Goal: Information Seeking & Learning: Learn about a topic

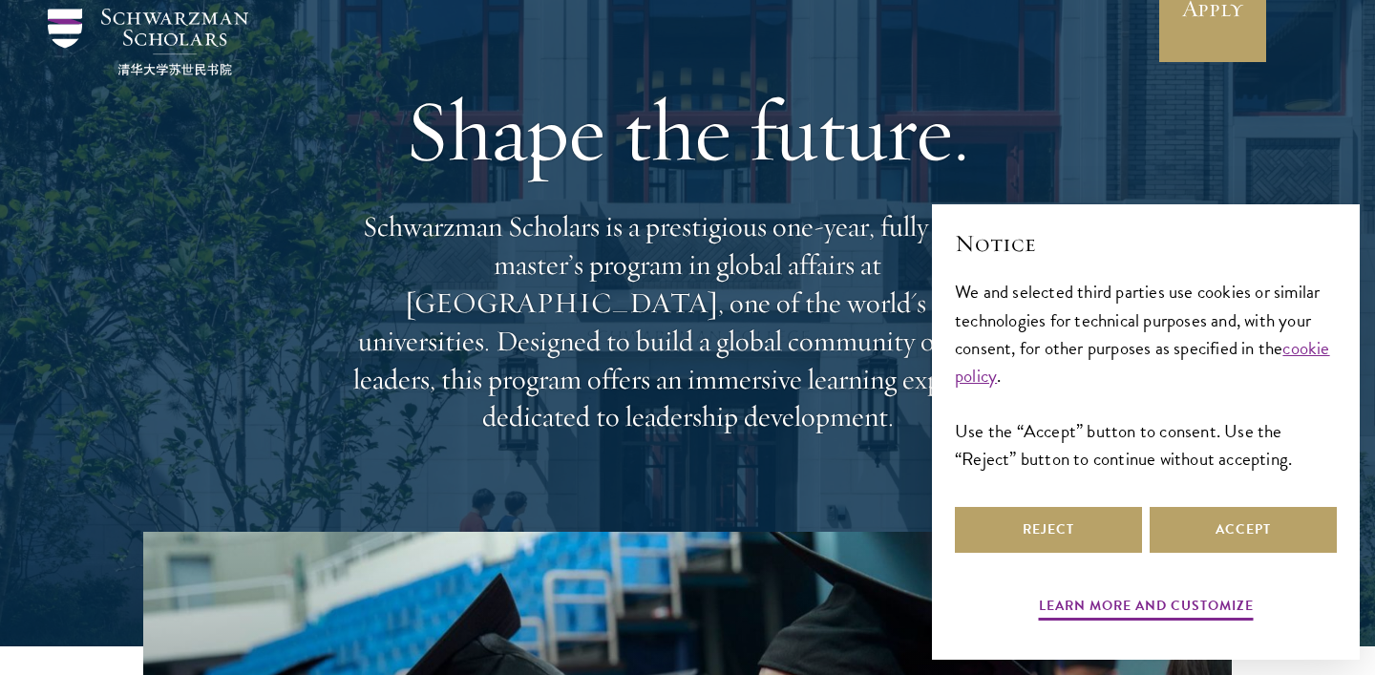
scroll to position [77, 0]
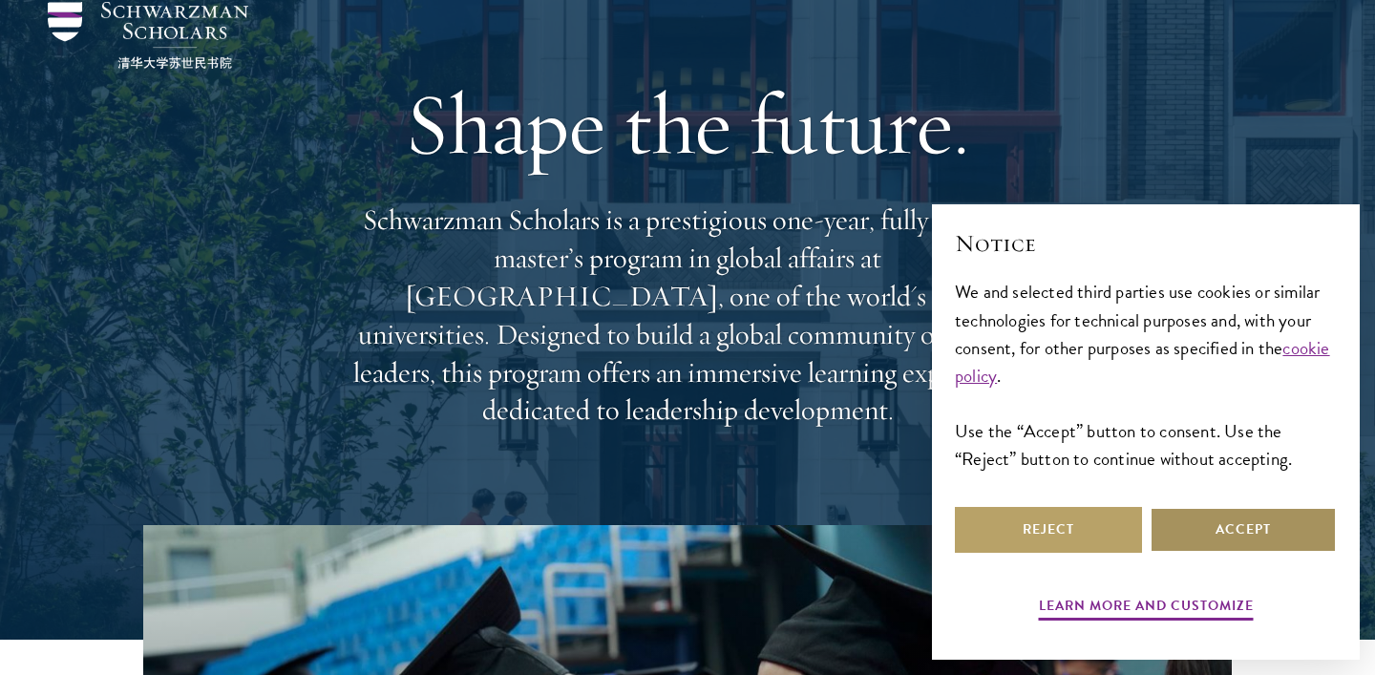
click at [1206, 539] on button "Accept" at bounding box center [1243, 530] width 187 height 46
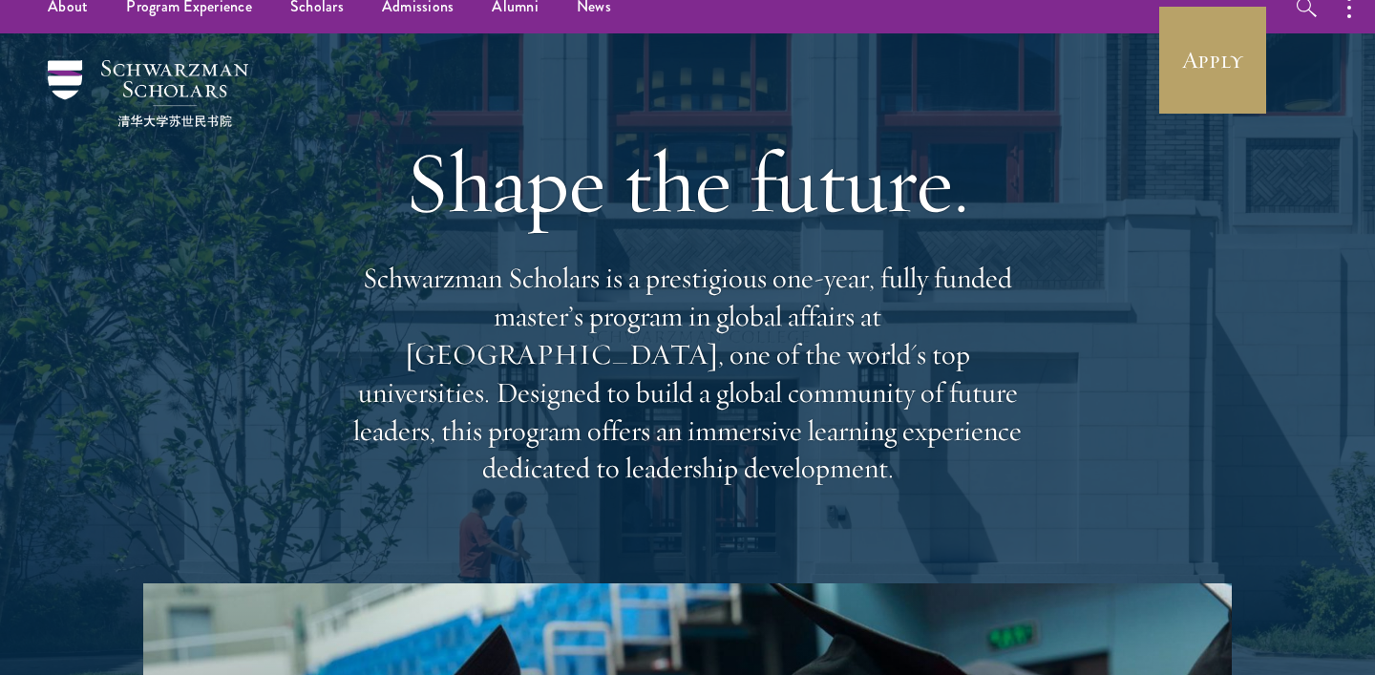
scroll to position [0, 0]
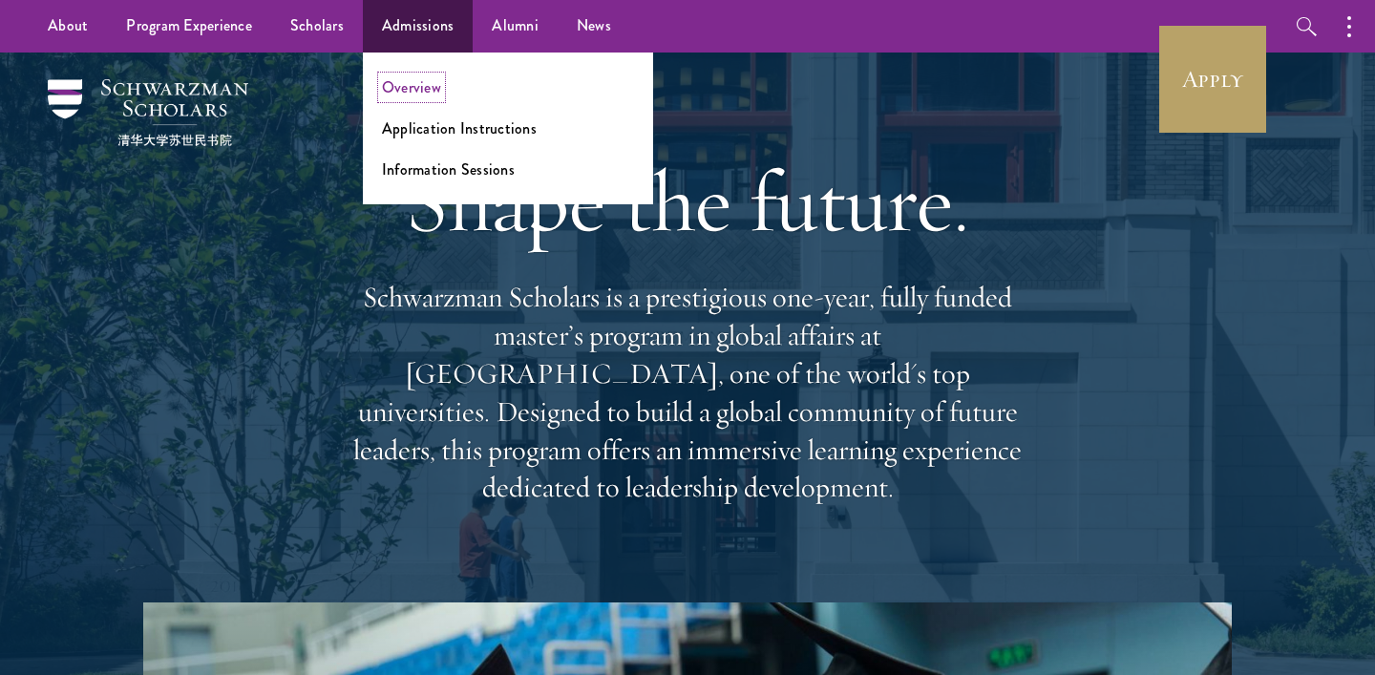
click at [407, 85] on link "Overview" at bounding box center [411, 87] width 59 height 22
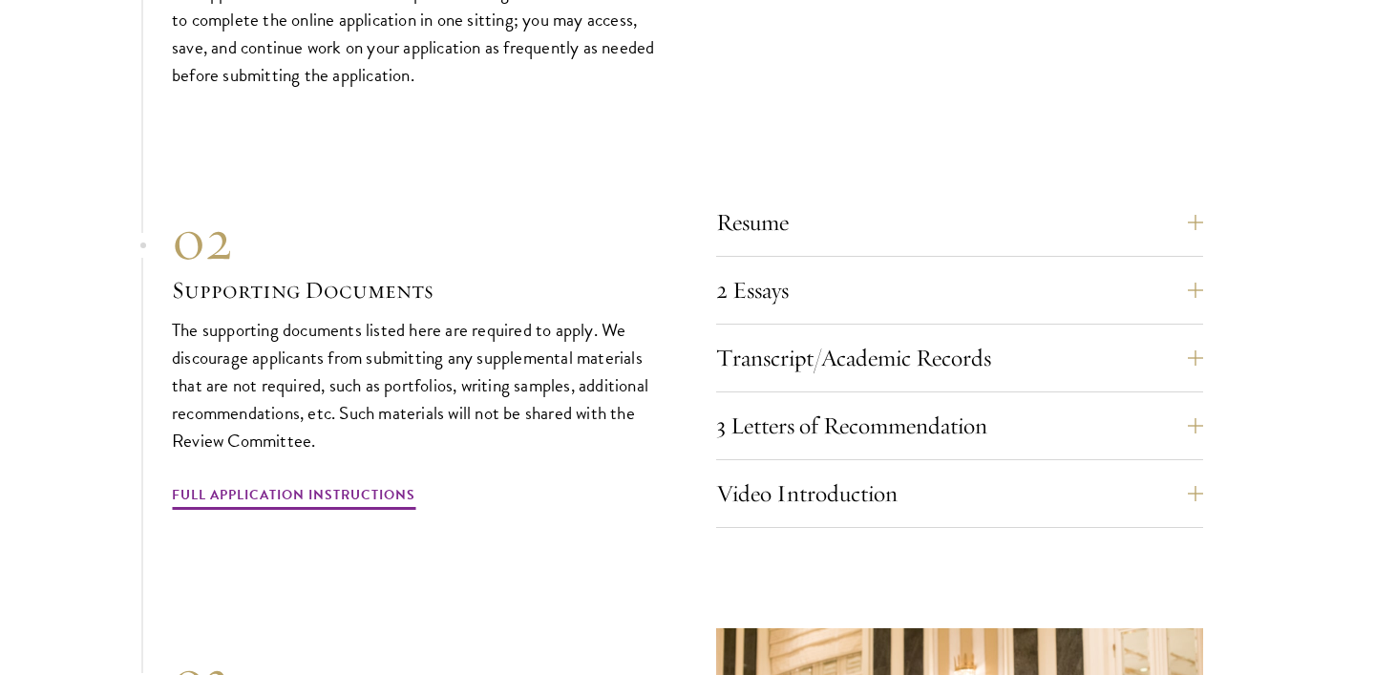
scroll to position [6483, 0]
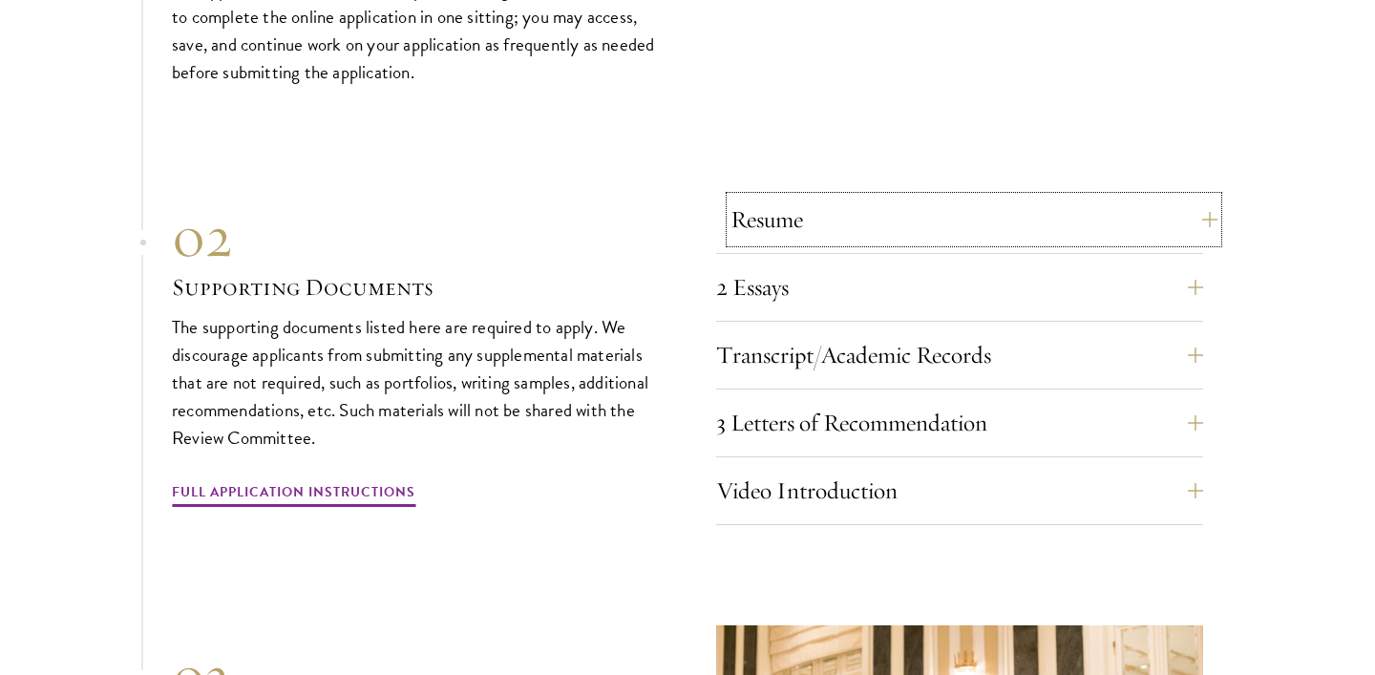
click at [800, 207] on button "Resume" at bounding box center [974, 220] width 487 height 46
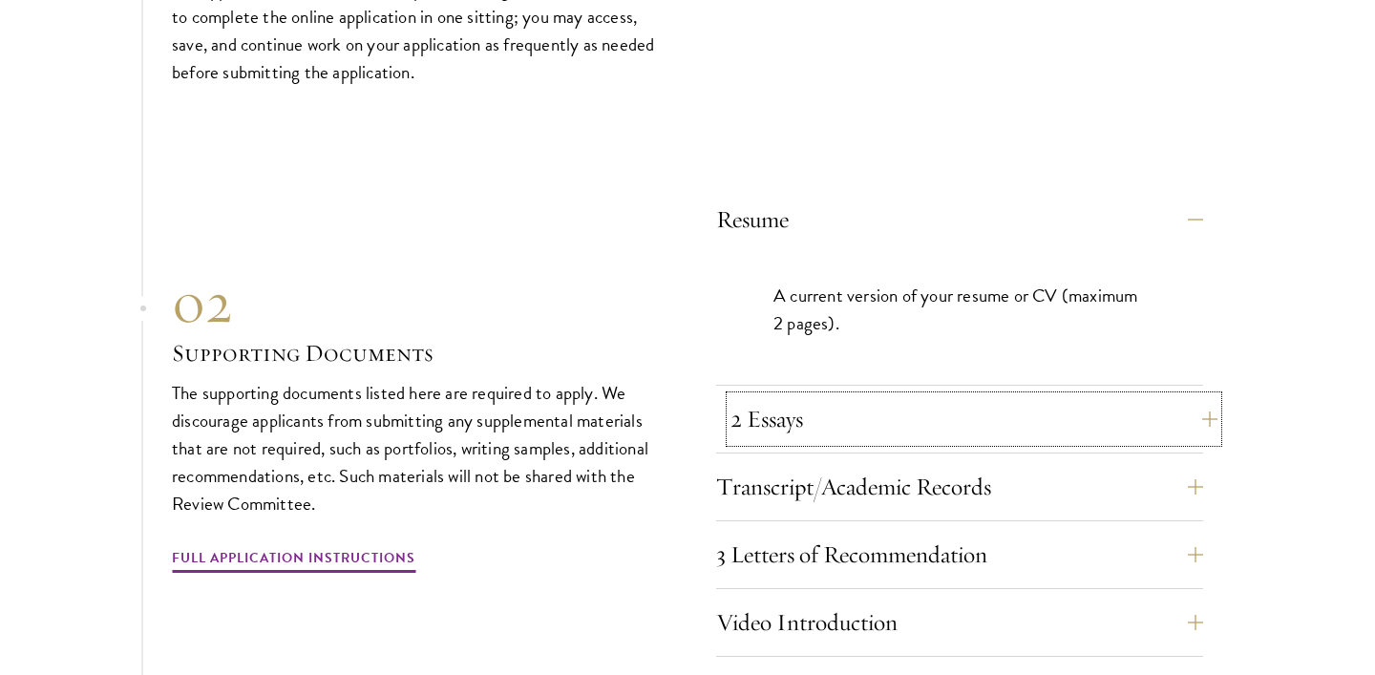
click at [1068, 399] on button "2 Essays" at bounding box center [974, 419] width 487 height 46
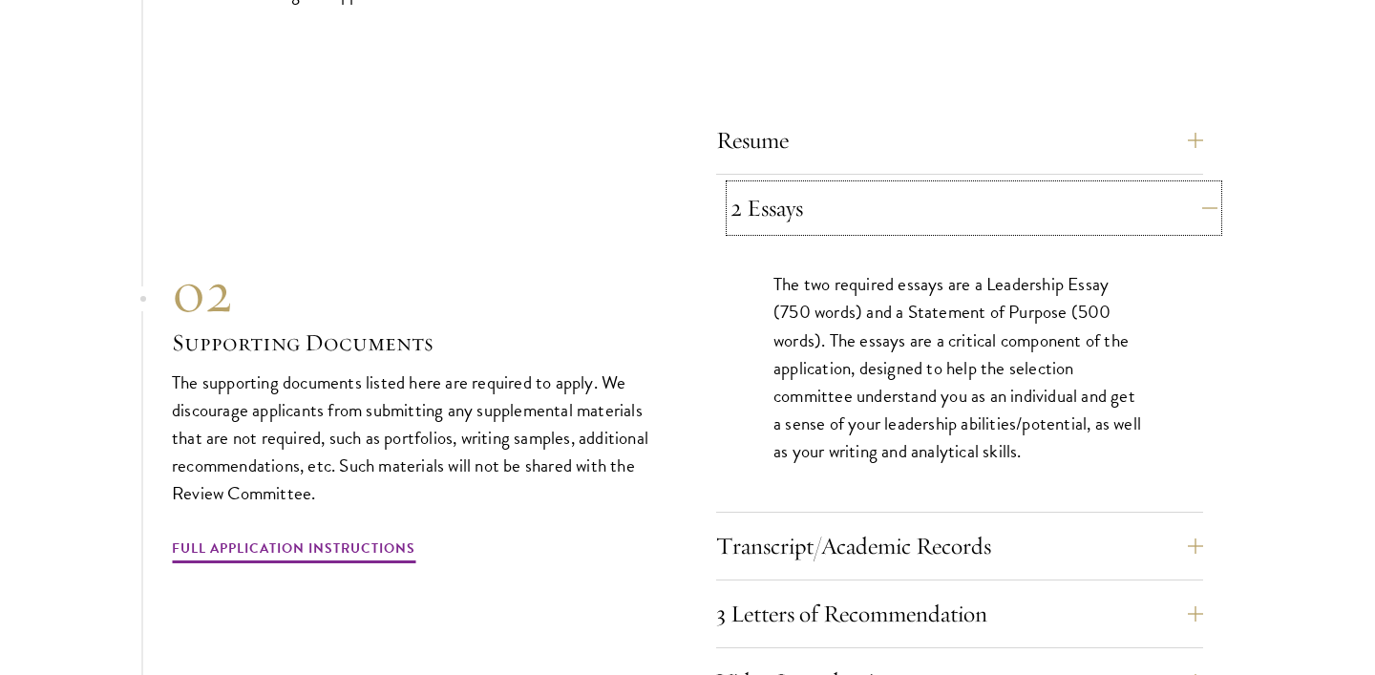
scroll to position [6613, 0]
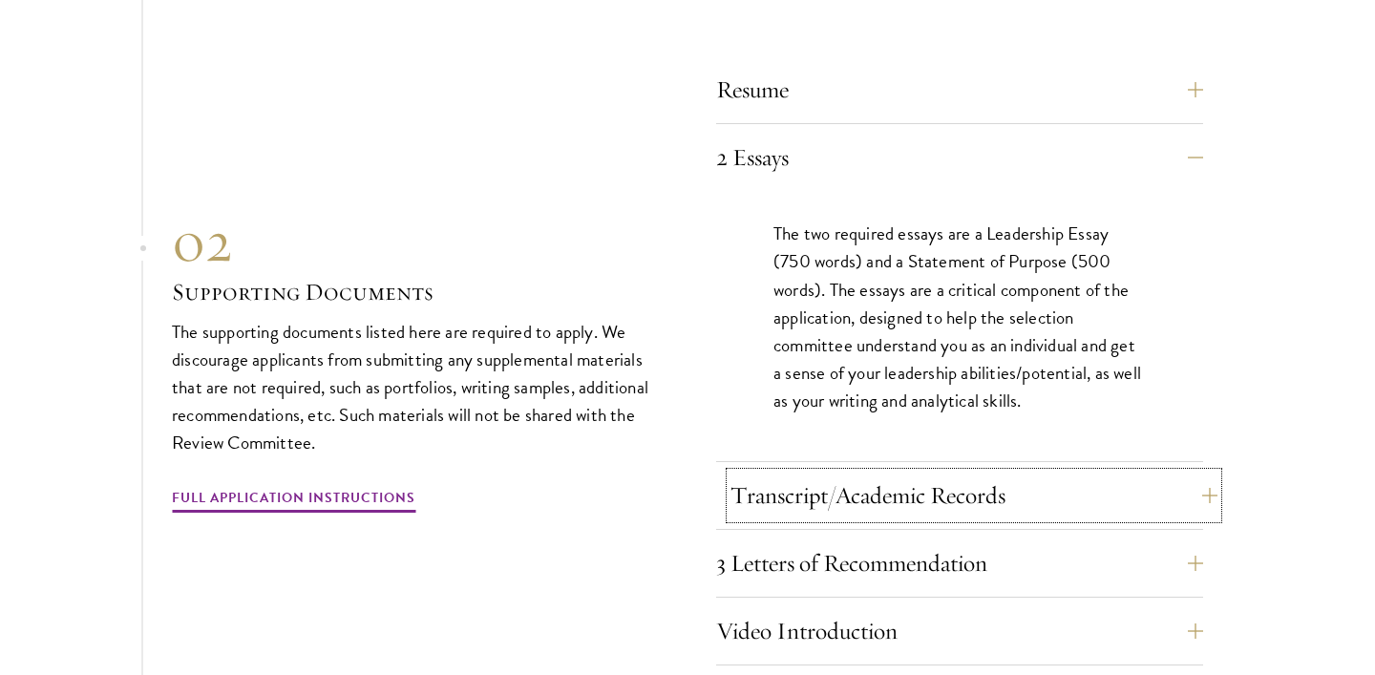
click at [1157, 476] on button "Transcript/Academic Records" at bounding box center [974, 496] width 487 height 46
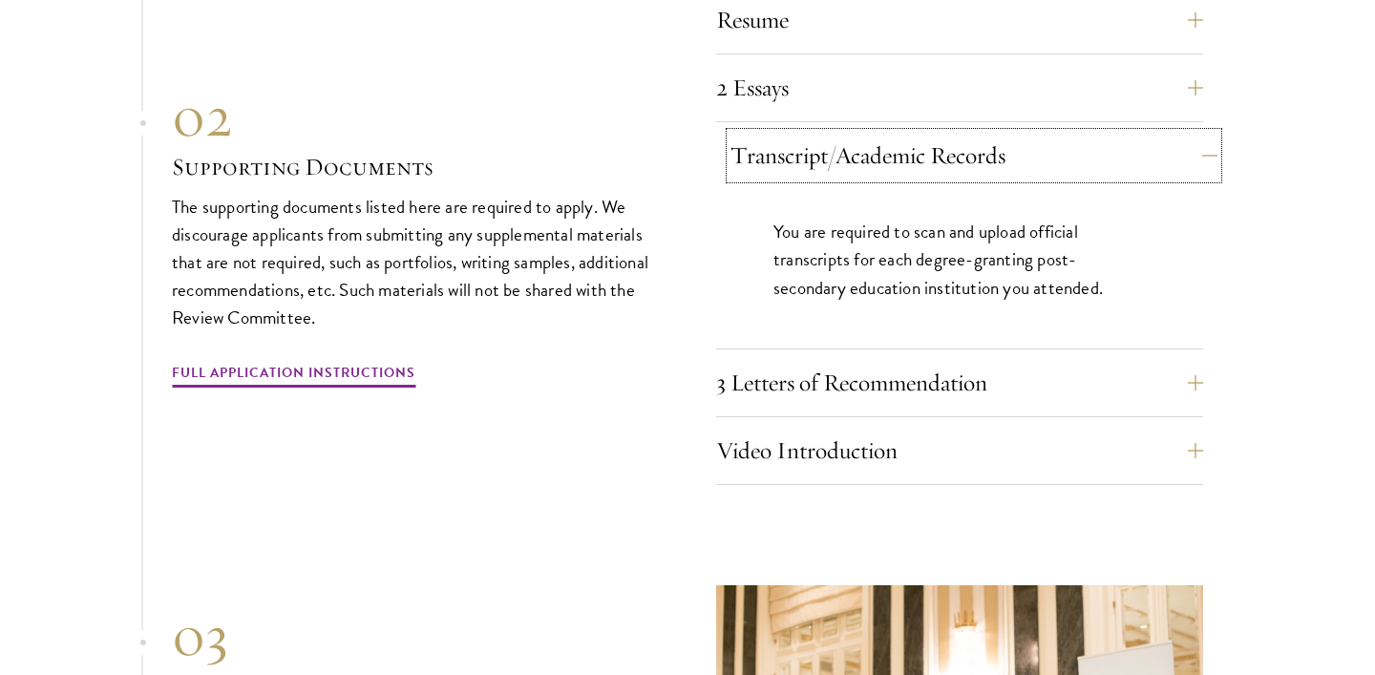
scroll to position [6709, 0]
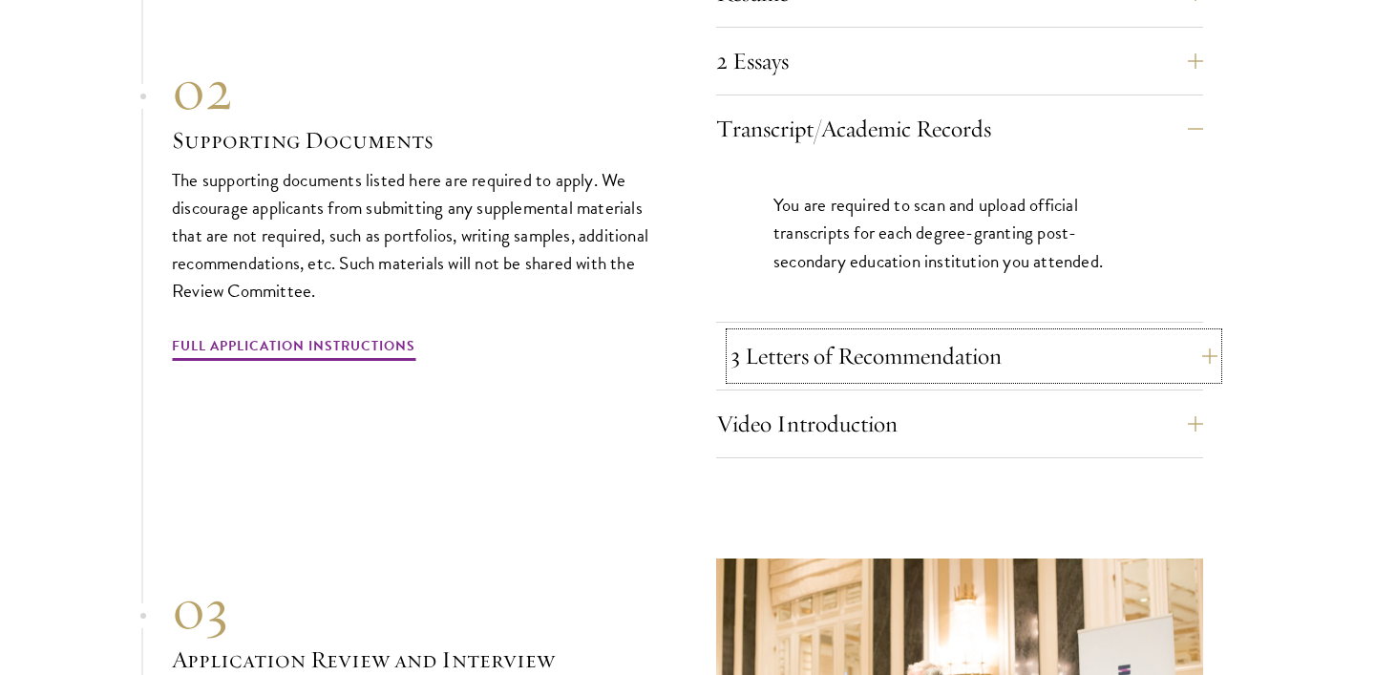
click at [1175, 341] on button "3 Letters of Recommendation" at bounding box center [974, 356] width 487 height 46
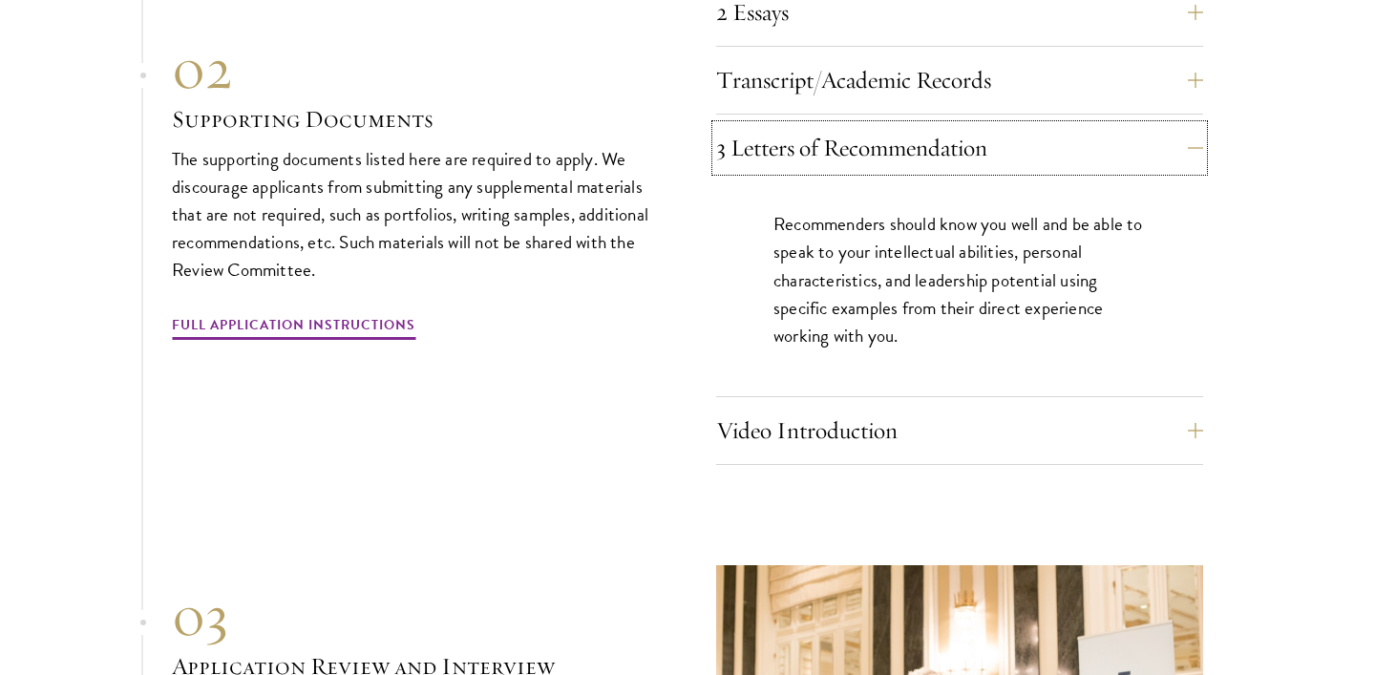
scroll to position [6764, 0]
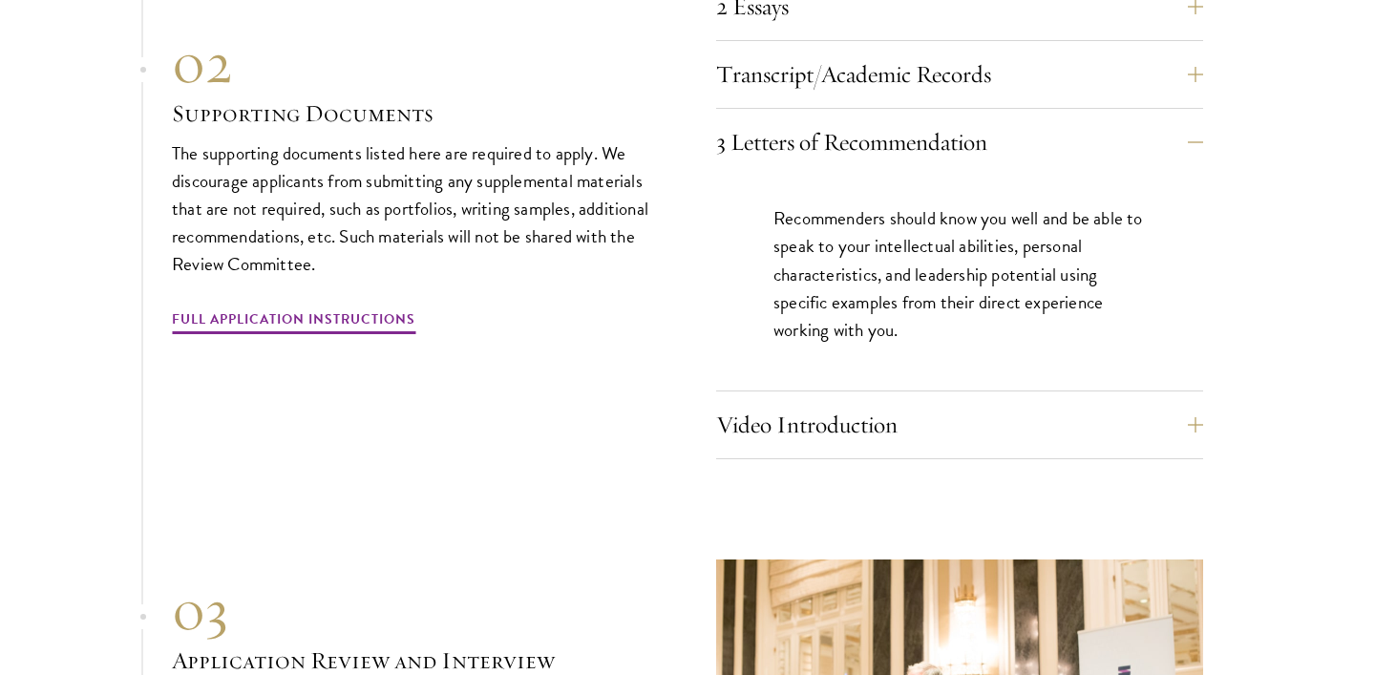
click at [1056, 273] on p "Recommenders should know you well and be able to speak to your intellectual abi…" at bounding box center [960, 273] width 372 height 138
click at [1124, 389] on div "Resume A current version of your resume or CV (maximum 2 pages). 2 Essays The t…" at bounding box center [959, 187] width 487 height 543
click at [1134, 402] on button "Video Introduction" at bounding box center [974, 425] width 487 height 46
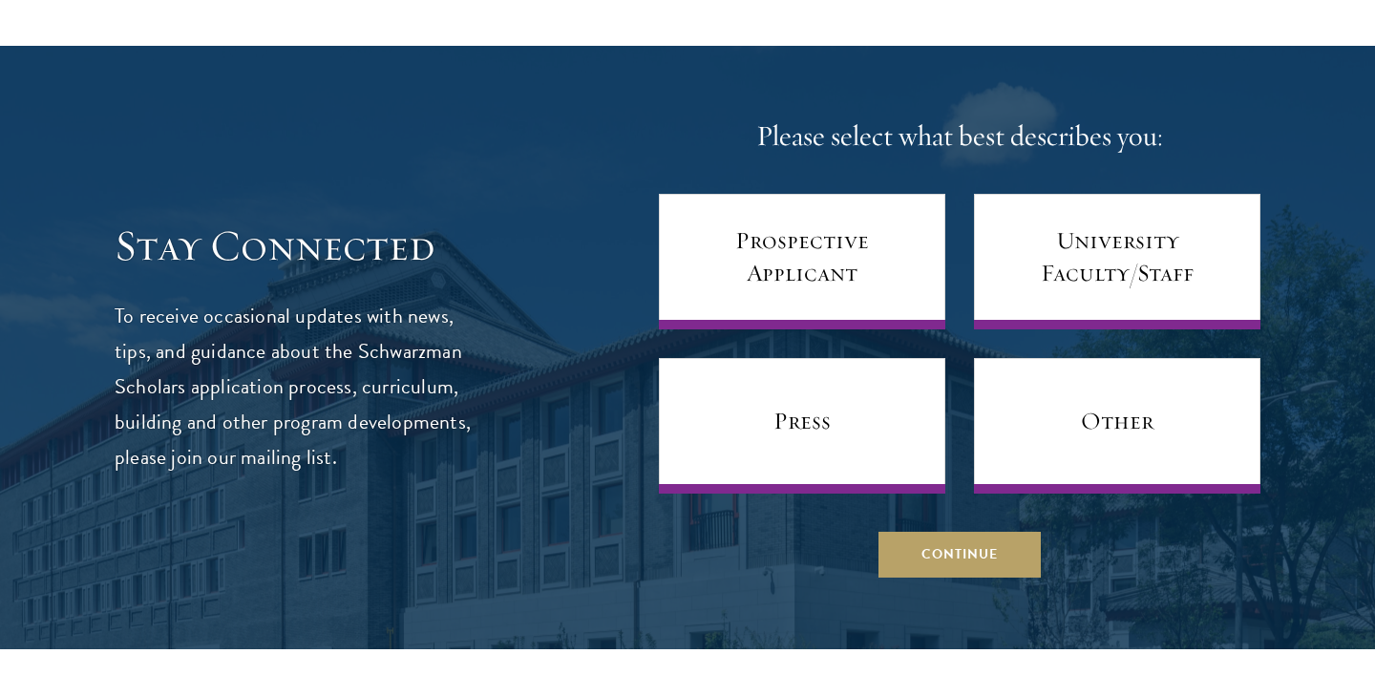
scroll to position [8310, 0]
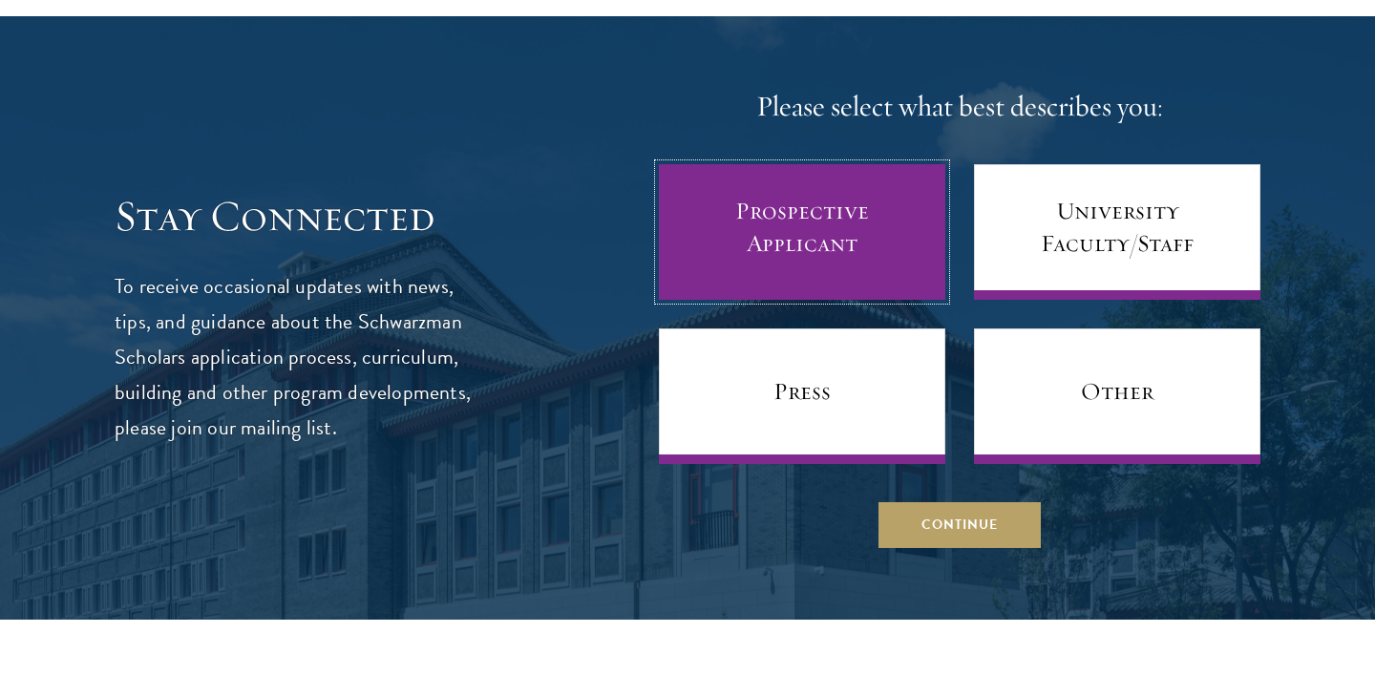
click at [749, 228] on link "Prospective Applicant" at bounding box center [802, 232] width 287 height 136
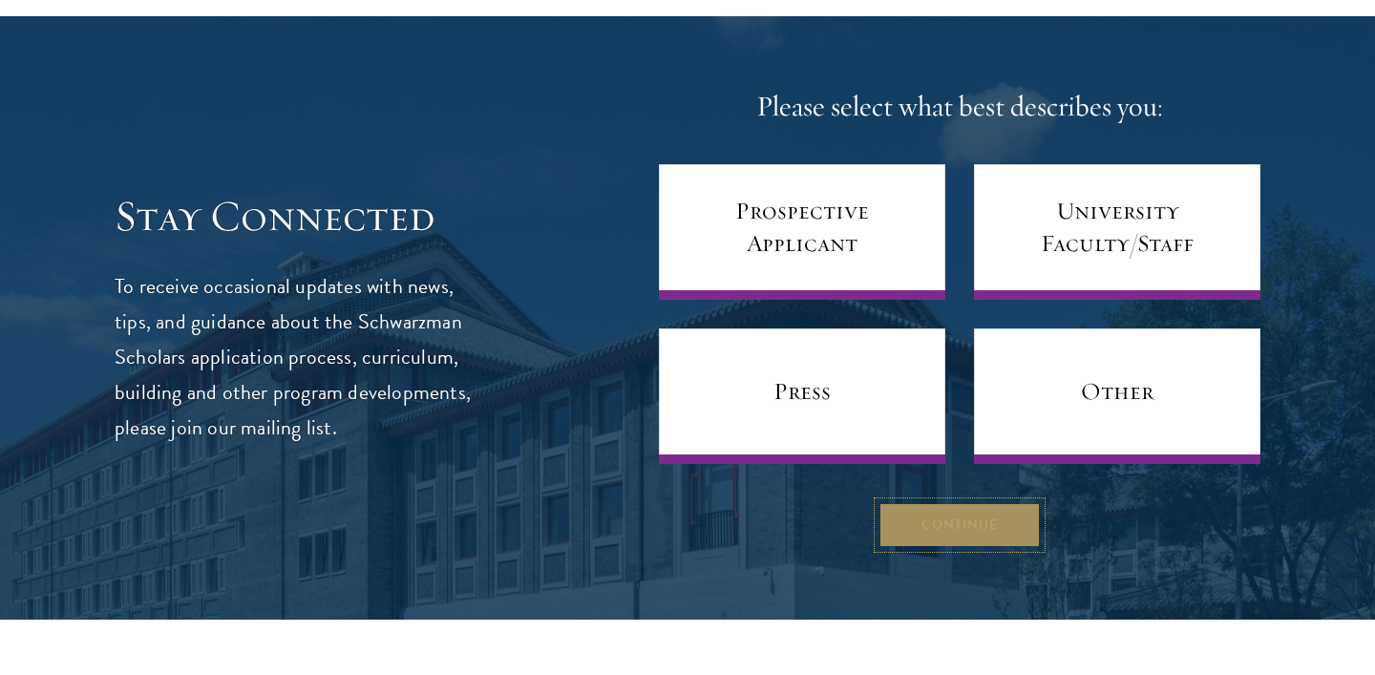
click at [989, 520] on button "Continue" at bounding box center [960, 525] width 162 height 46
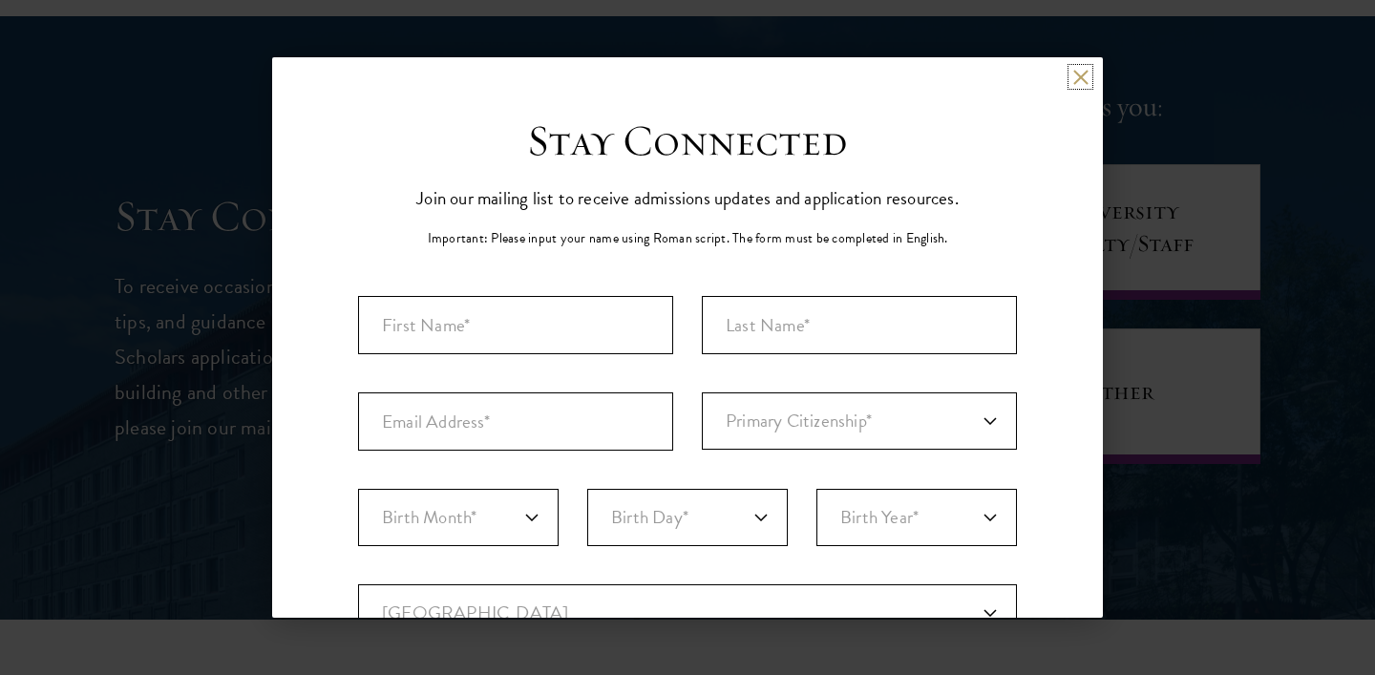
click at [1077, 77] on button at bounding box center [1081, 77] width 16 height 16
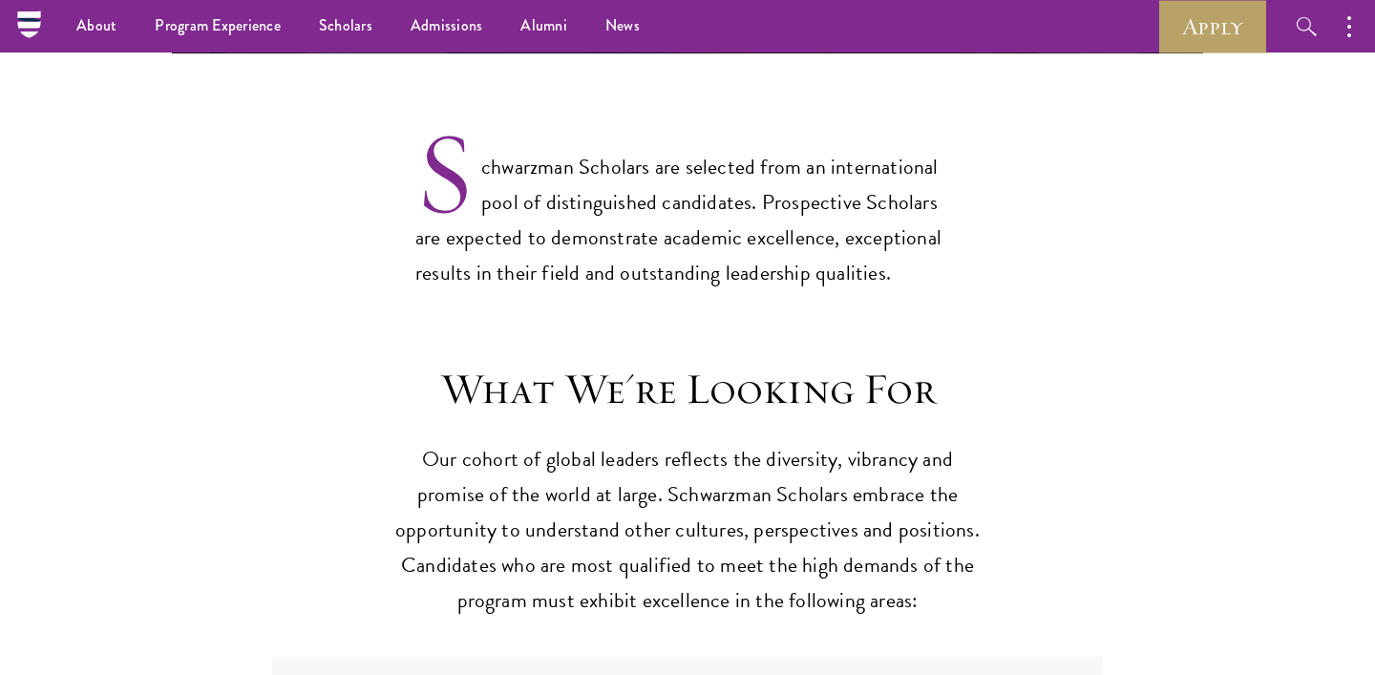
scroll to position [0, 0]
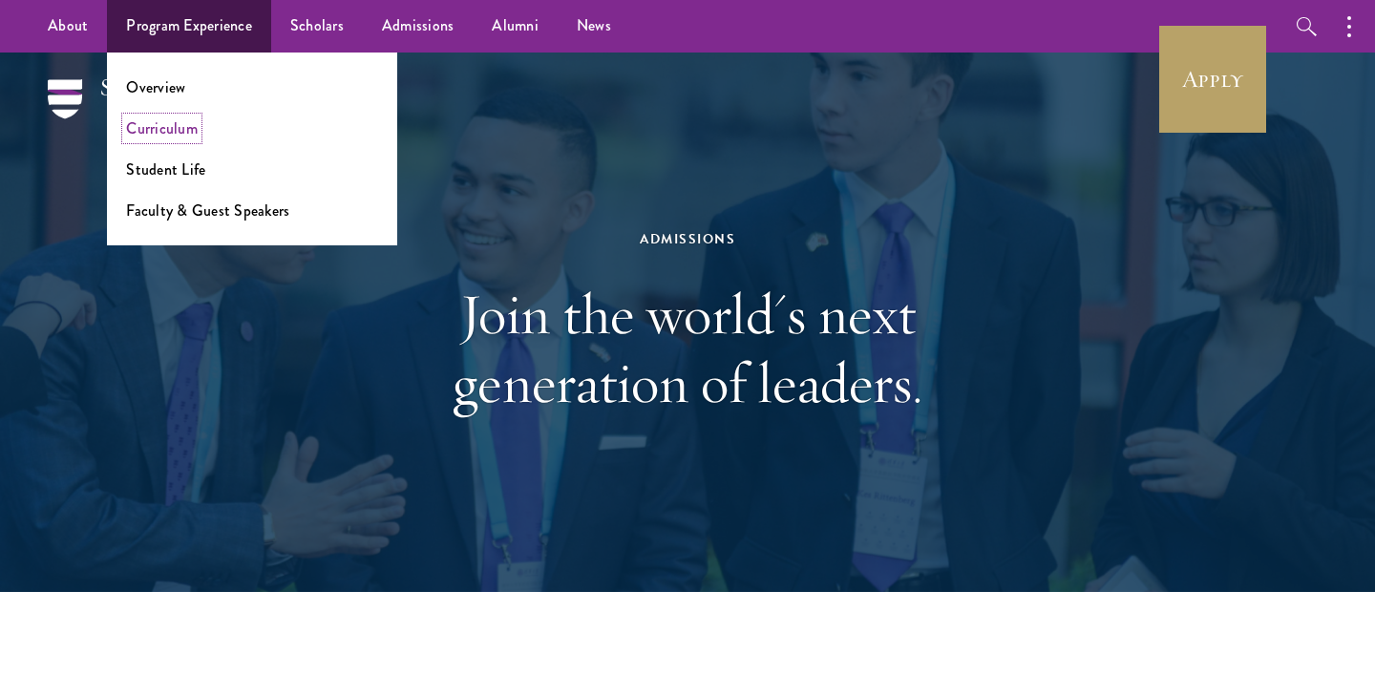
click at [166, 133] on link "Curriculum" at bounding box center [162, 128] width 72 height 22
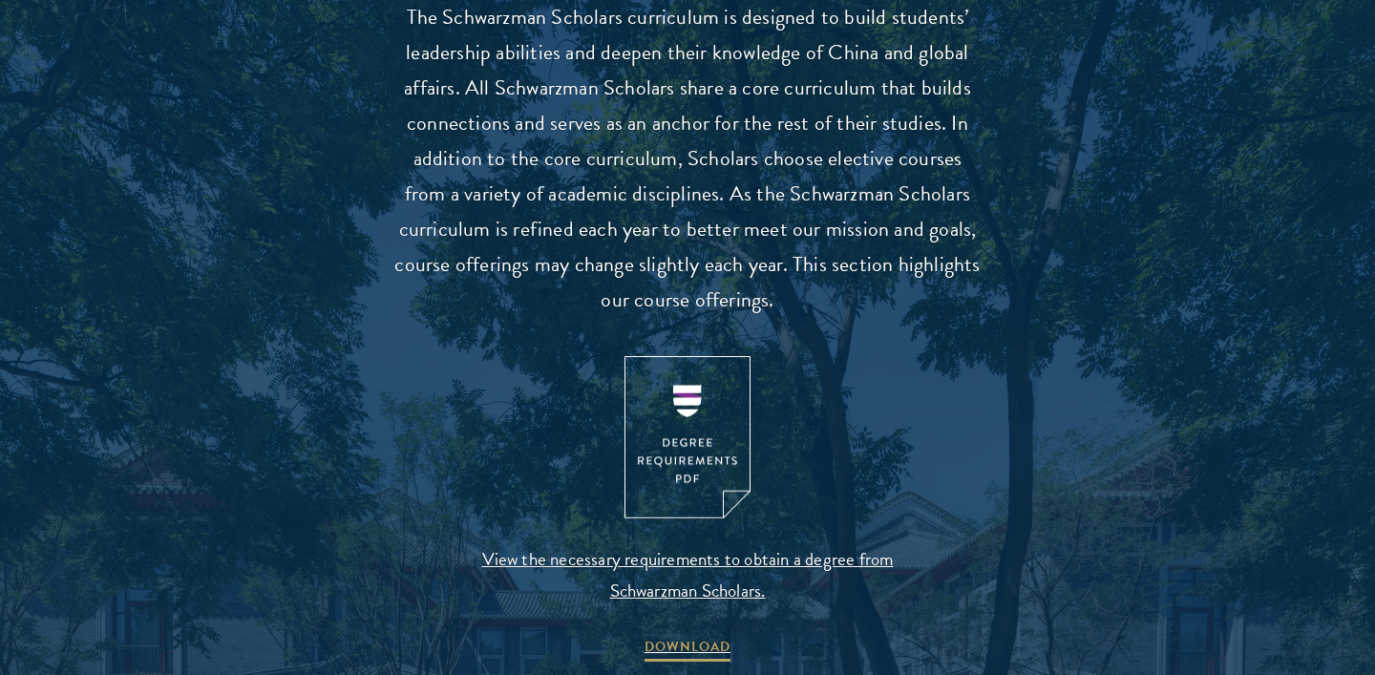
scroll to position [1813, 0]
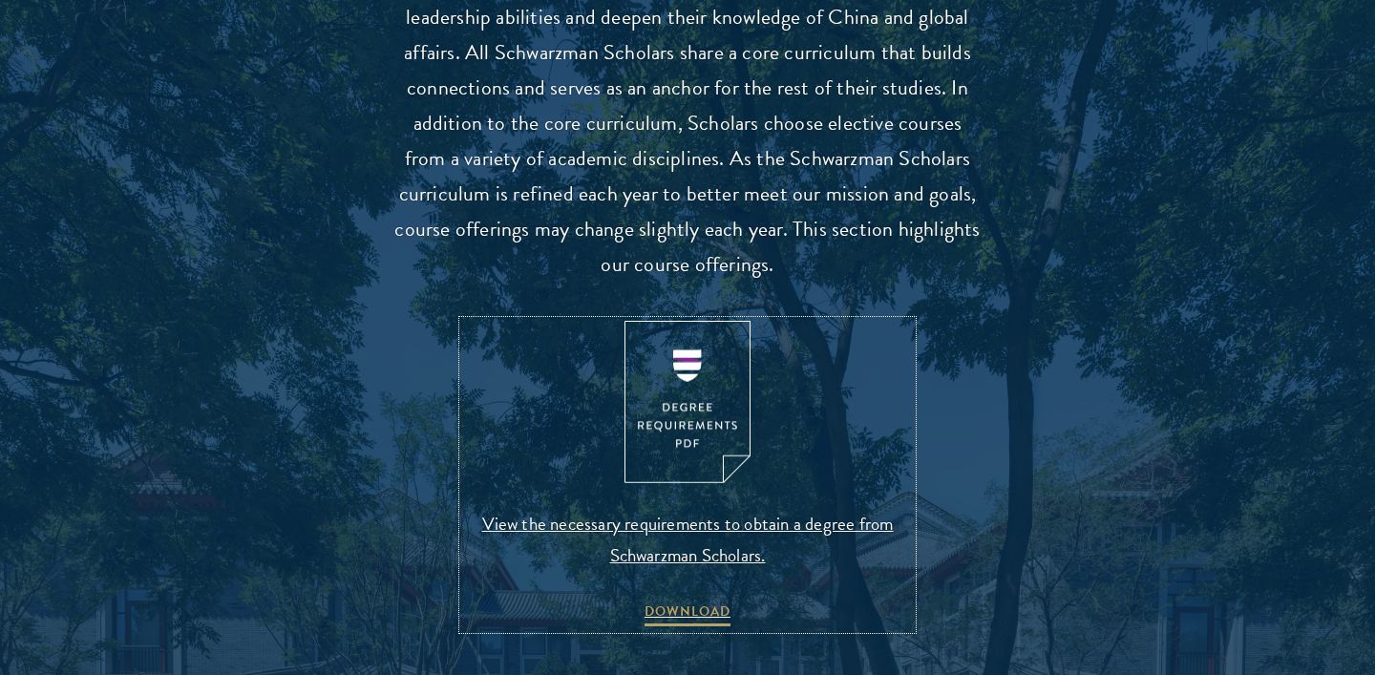
click at [690, 412] on img at bounding box center [688, 402] width 126 height 163
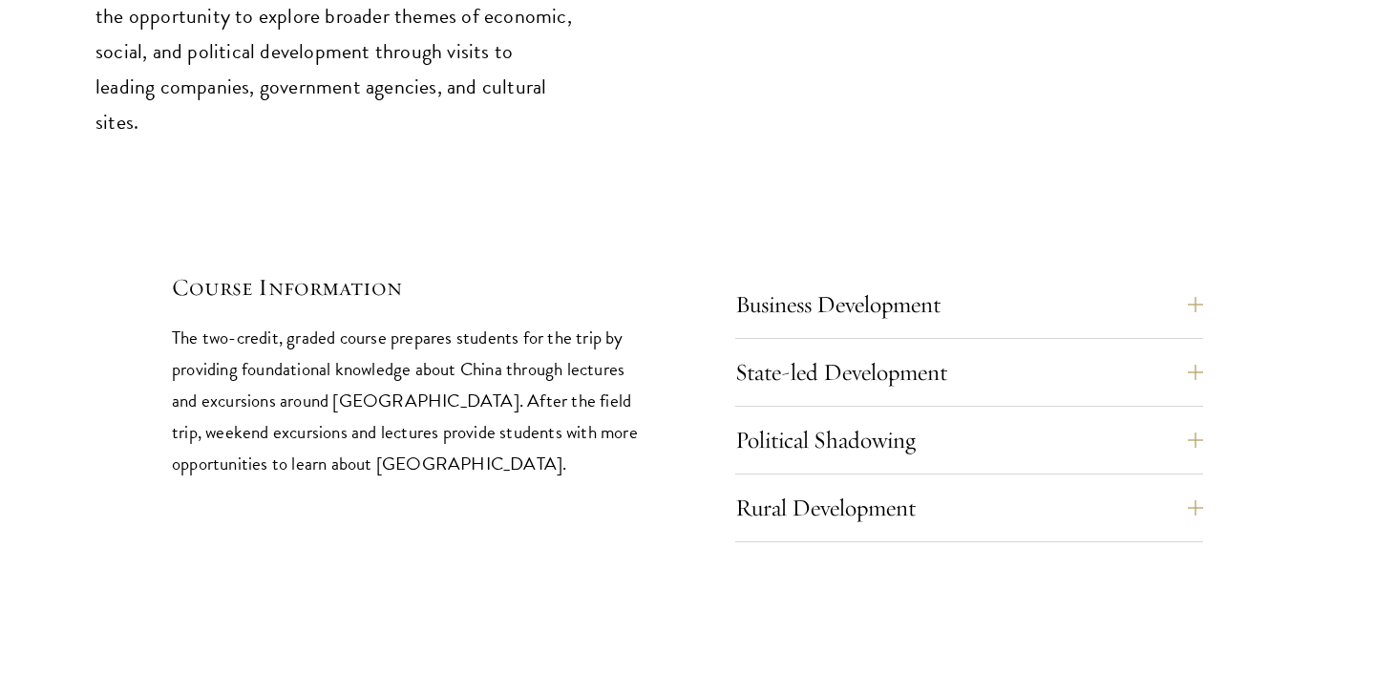
scroll to position [8027, 0]
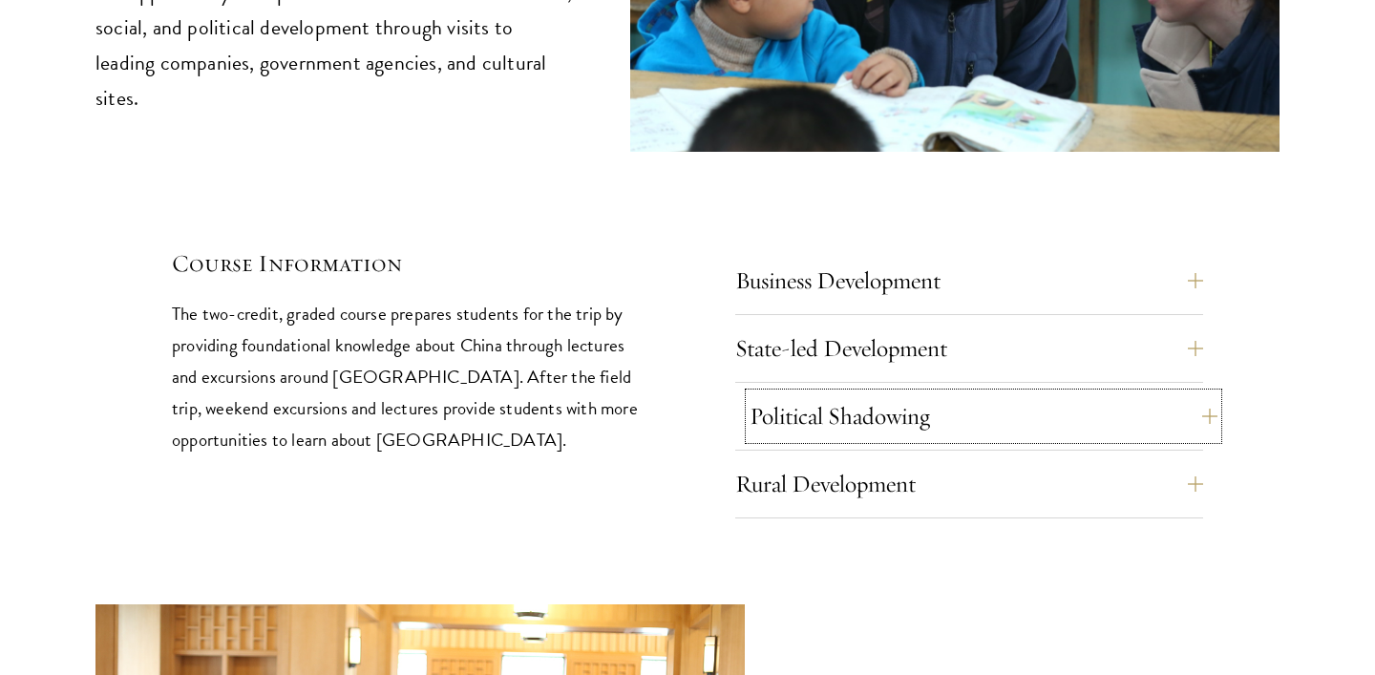
click at [1181, 393] on button "Political Shadowing" at bounding box center [984, 416] width 468 height 46
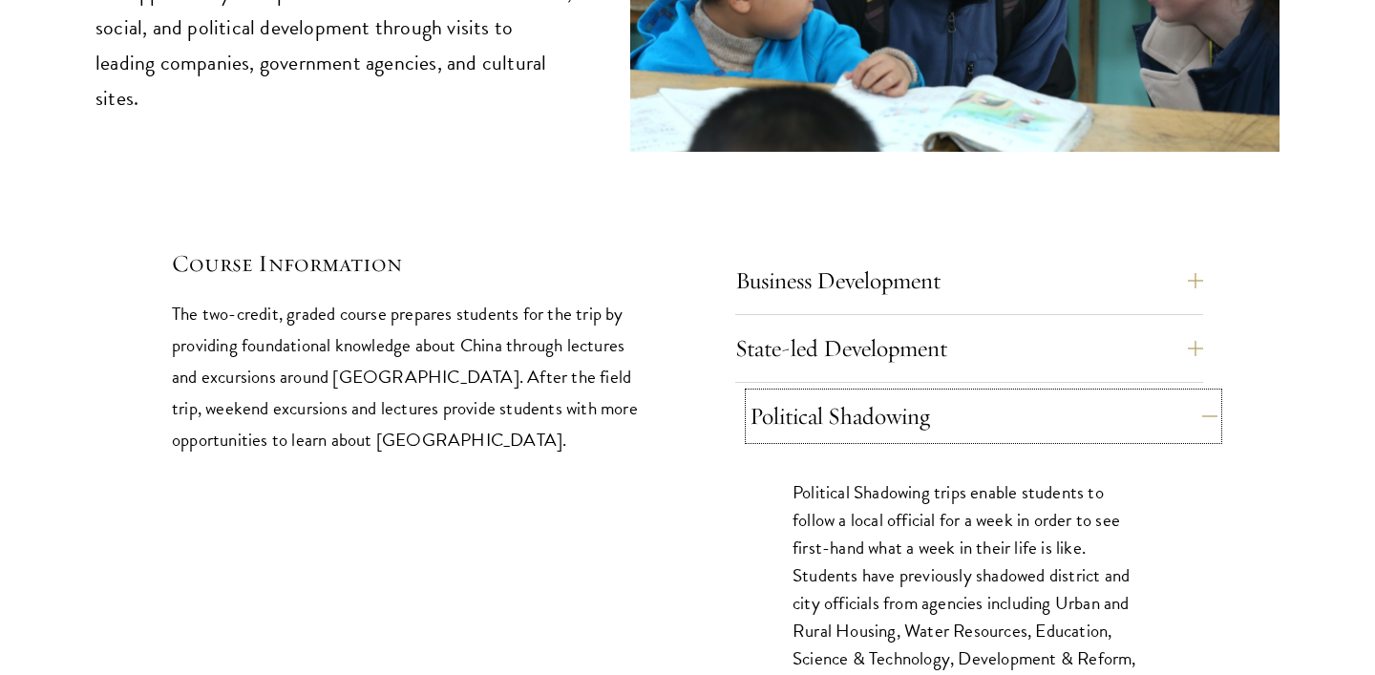
click at [1198, 393] on button "Political Shadowing" at bounding box center [984, 416] width 468 height 46
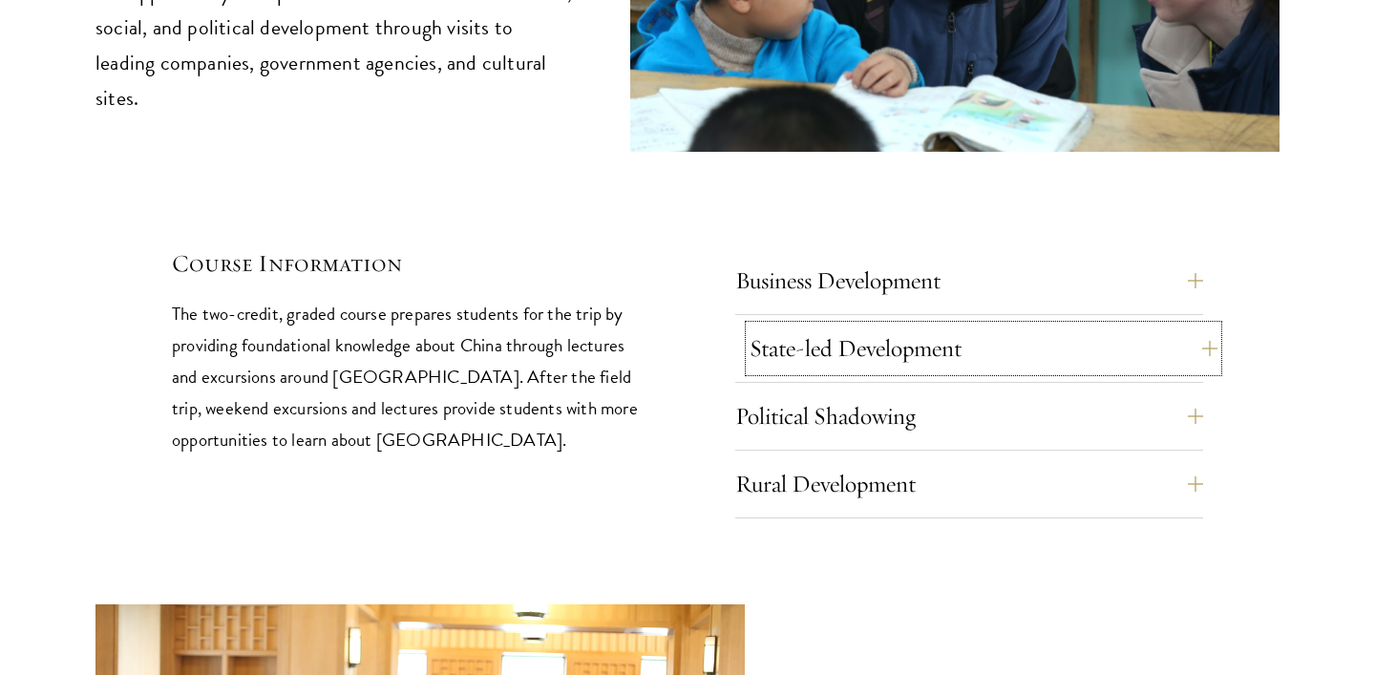
click at [1182, 326] on button "State-led Development" at bounding box center [984, 349] width 468 height 46
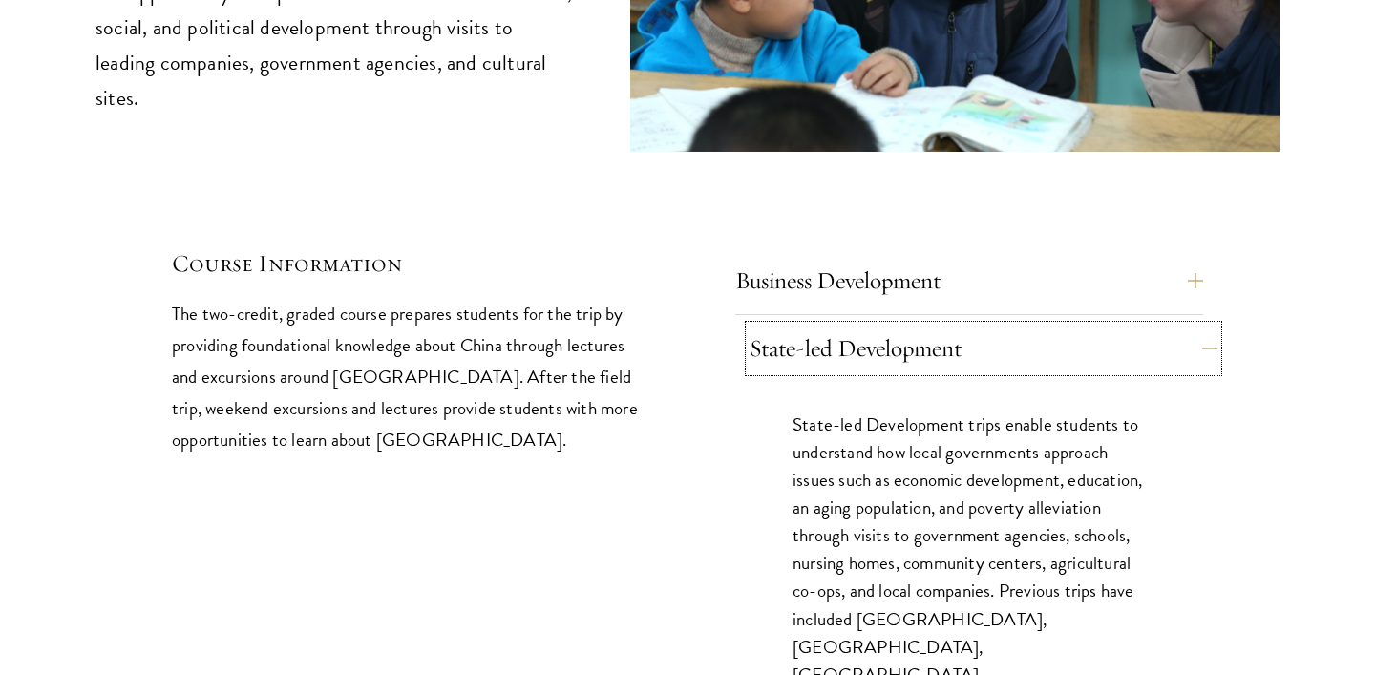
click at [1182, 326] on button "State-led Development" at bounding box center [984, 349] width 468 height 46
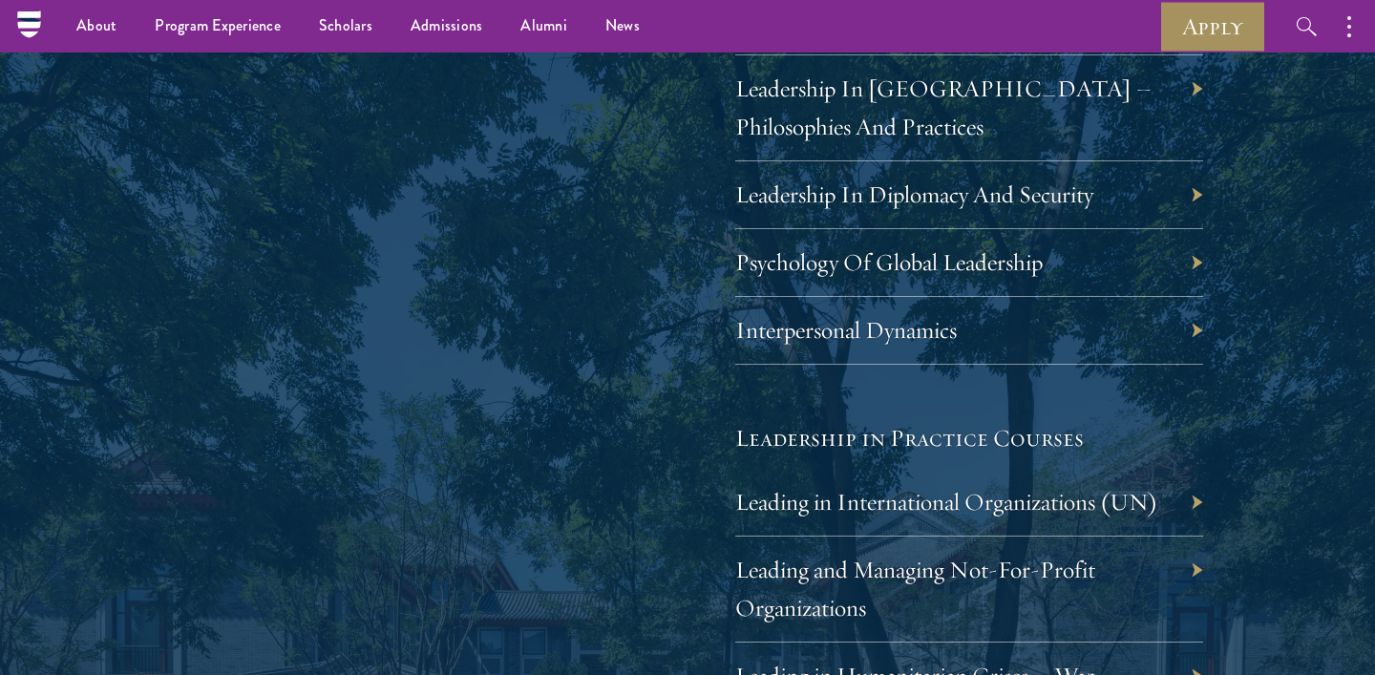
scroll to position [3362, 0]
